Goal: Transaction & Acquisition: Purchase product/service

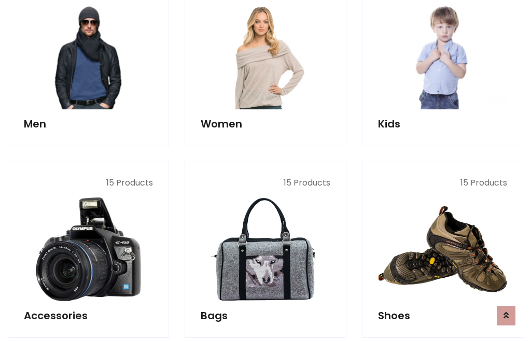
scroll to position [752, 0]
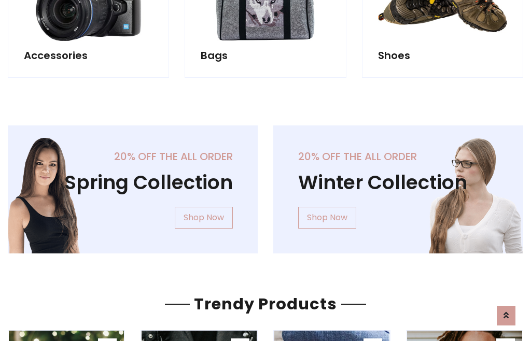
click at [265, 185] on div "20% off the all order Winter Collection Shop Now" at bounding box center [397, 197] width 265 height 145
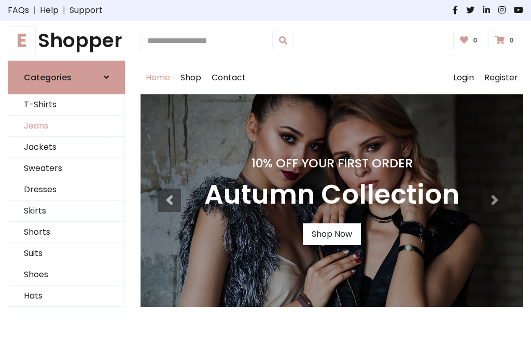
click at [66, 126] on link "Jeans" at bounding box center [66, 126] width 116 height 21
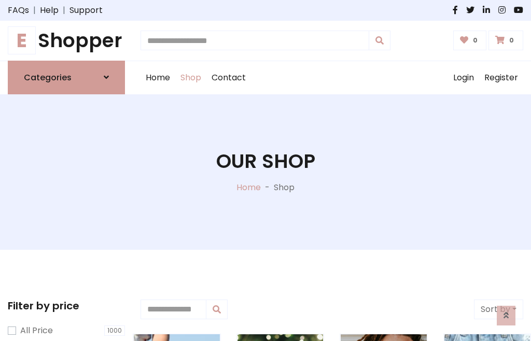
scroll to position [327, 0]
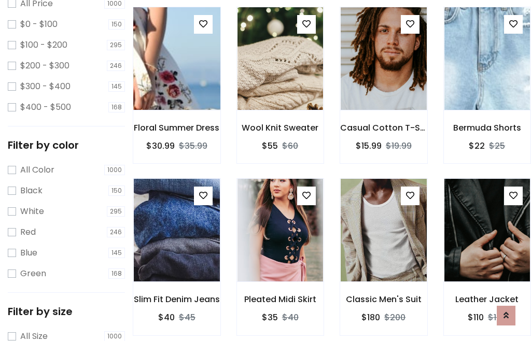
click at [176, 81] on img at bounding box center [176, 58] width 103 height 249
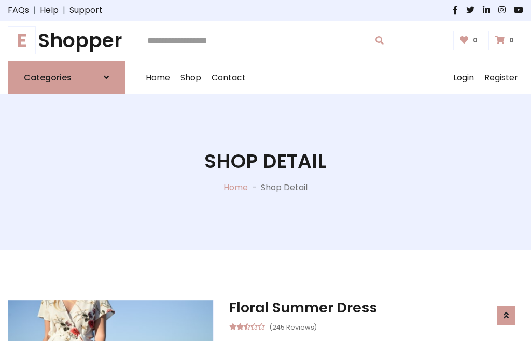
scroll to position [111, 0]
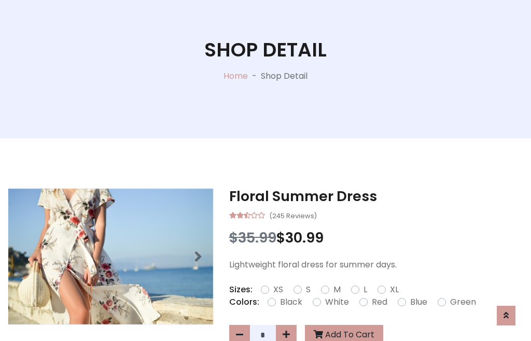
click at [378, 302] on label "Red" at bounding box center [380, 302] width 16 height 12
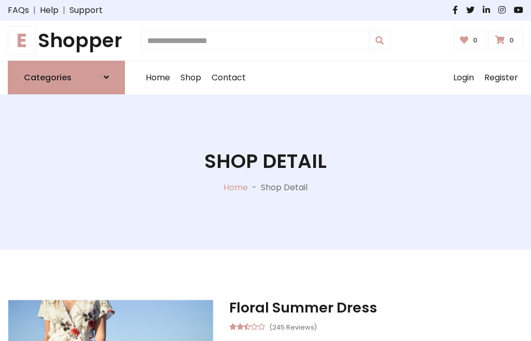
click at [265, 171] on h1 "Shop Detail" at bounding box center [265, 161] width 122 height 23
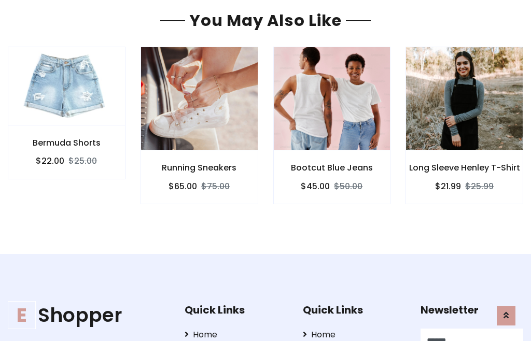
type input "******"
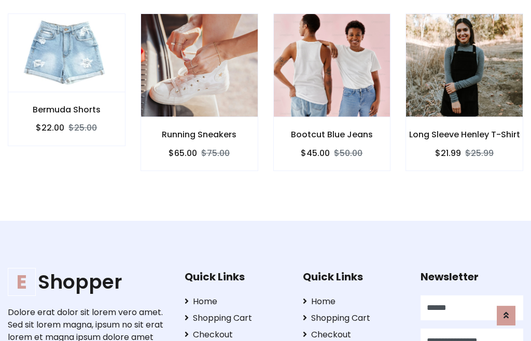
scroll to position [0, 1]
type input "**********"
